Goal: Find specific page/section: Find specific page/section

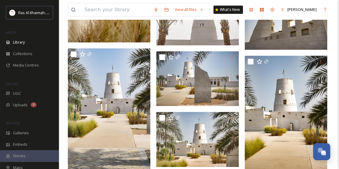
scroll to position [187, 0]
click at [22, 53] on span "Collections" at bounding box center [22, 54] width 19 height 6
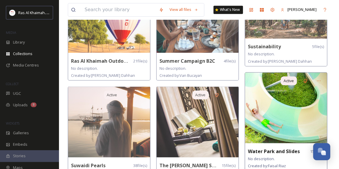
scroll to position [509, 0]
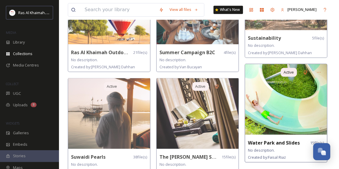
click at [281, 141] on strong "Water Park and Slides" at bounding box center [274, 142] width 52 height 6
click at [285, 110] on img at bounding box center [286, 99] width 82 height 71
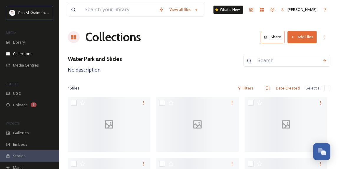
scroll to position [187, 0]
